Goal: Task Accomplishment & Management: Complete application form

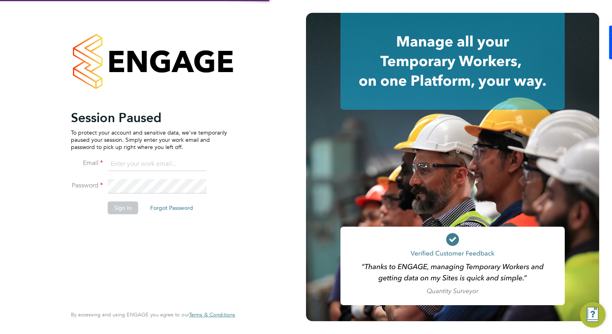
type input "[PERSON_NAME][EMAIL_ADDRESS][PERSON_NAME][DOMAIN_NAME]"
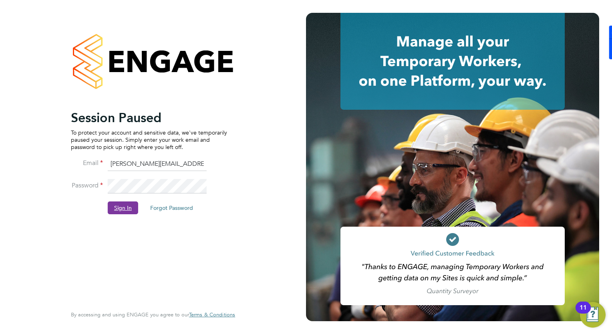
click at [122, 207] on button "Sign In" at bounding box center [123, 207] width 30 height 13
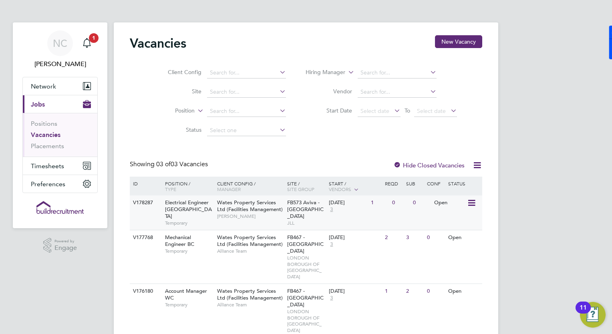
click at [201, 203] on span "Electrical Engineer BC" at bounding box center [188, 209] width 47 height 20
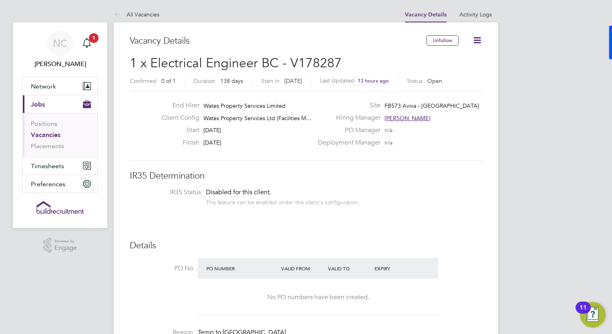
click at [477, 41] on icon at bounding box center [477, 40] width 10 height 10
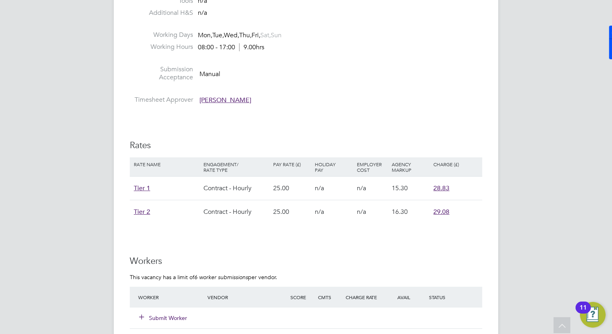
scroll to position [624, 0]
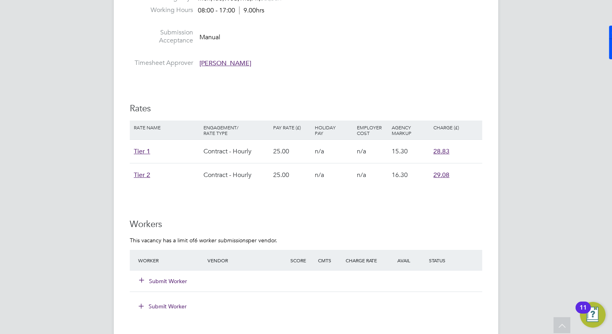
click at [571, 87] on div "NC Natalie Carr Notifications 1 Applications: Network Businesses Sites Workers …" at bounding box center [306, 11] width 612 height 1271
click at [162, 277] on button "Submit Worker" at bounding box center [163, 281] width 48 height 8
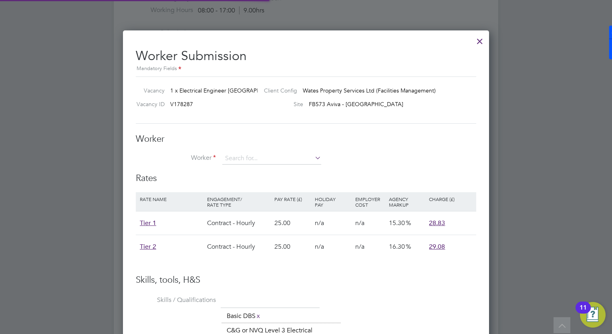
scroll to position [24, 68]
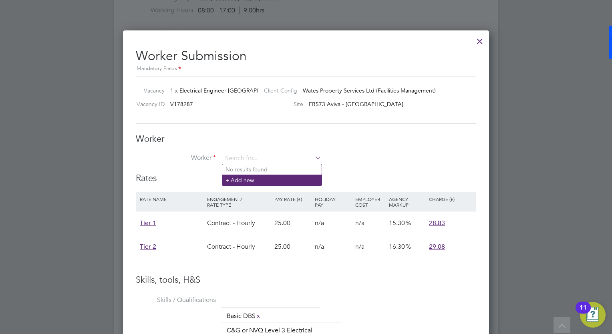
click at [254, 181] on li "+ Add new" at bounding box center [271, 179] width 99 height 11
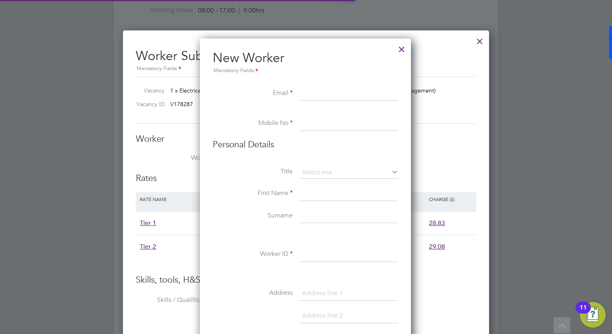
scroll to position [678, 212]
paste input "mrpinnockk@hotmail.co.uk"
type input "mrpinnockk@hotmail.co.uk"
click at [301, 124] on input at bounding box center [348, 123] width 99 height 14
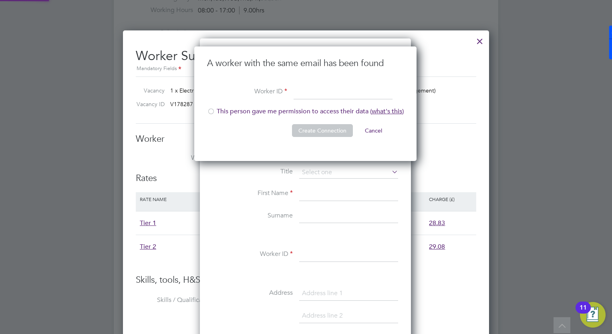
scroll to position [114, 223]
paste input "170134"
type input "170134"
click at [209, 113] on div at bounding box center [211, 112] width 8 height 8
click at [305, 129] on button "Create Connection" at bounding box center [322, 130] width 61 height 13
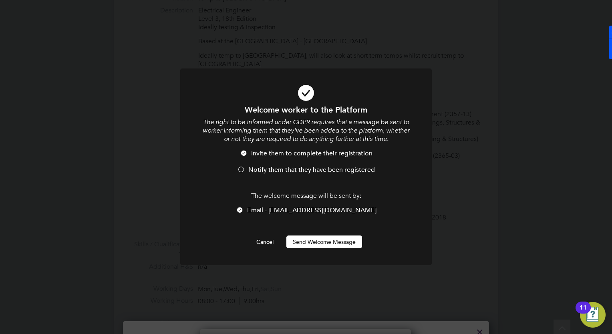
scroll to position [0, 0]
click at [299, 241] on button "Send Welcome Message" at bounding box center [324, 241] width 76 height 13
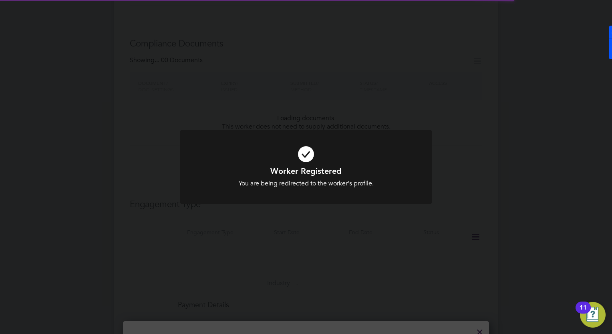
scroll to position [624, 0]
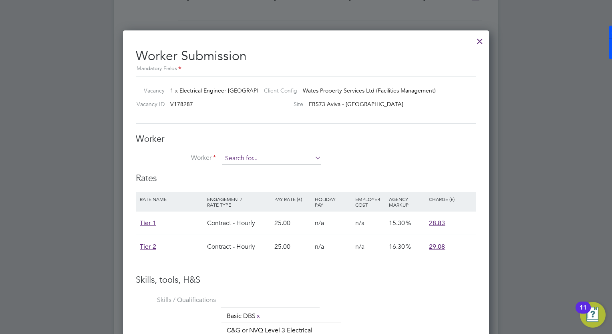
click at [297, 158] on input at bounding box center [271, 158] width 99 height 12
paste input "170134"
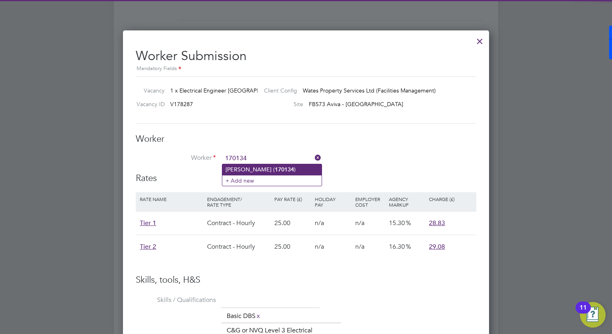
click at [275, 168] on b "170134" at bounding box center [284, 169] width 19 height 7
type input "Keith Pinnock (170134)"
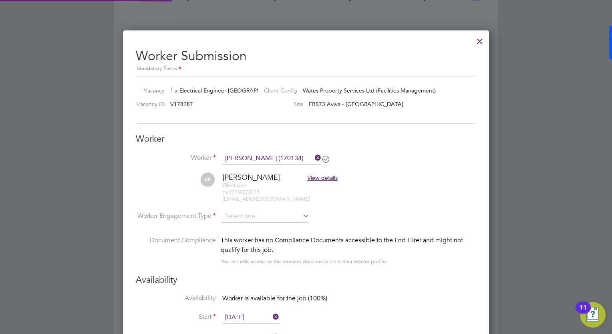
scroll to position [713, 366]
click at [543, 117] on div at bounding box center [306, 167] width 612 height 334
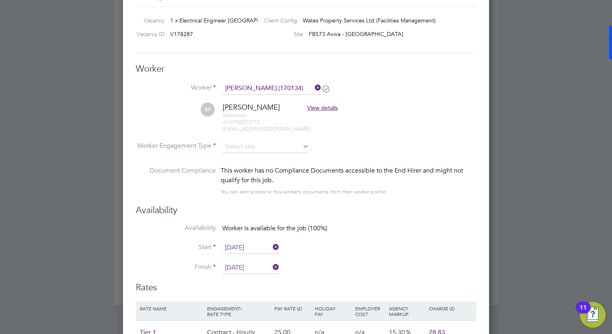
scroll to position [665, 0]
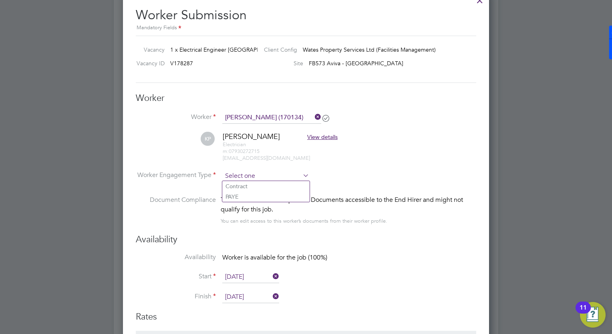
click at [254, 175] on input at bounding box center [265, 176] width 87 height 12
click at [247, 185] on li "Contract" at bounding box center [265, 186] width 87 height 10
type input "Contract"
click at [371, 228] on li "Document Compliance This worker has no Compliance Documents accessible to the E…" at bounding box center [306, 214] width 340 height 39
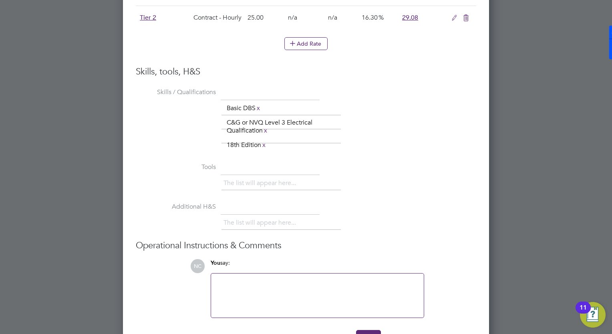
scroll to position [1054, 0]
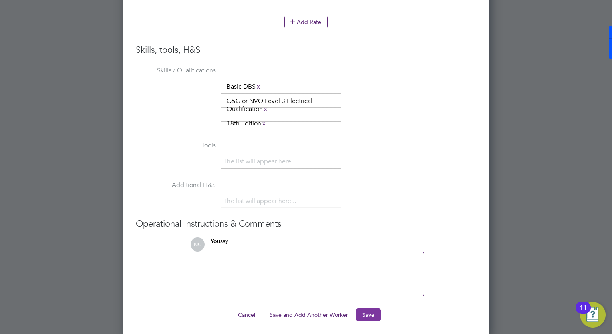
click at [368, 312] on button "Save" at bounding box center [368, 314] width 25 height 13
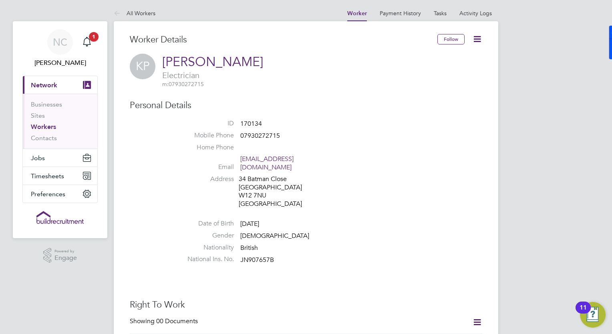
scroll to position [0, 0]
click at [50, 130] on link "Workers" at bounding box center [43, 128] width 25 height 8
